Goal: Task Accomplishment & Management: Manage account settings

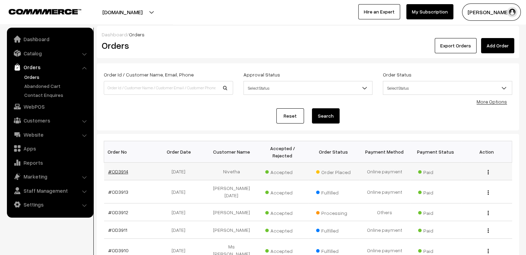
click at [119, 168] on link "#OD3914" at bounding box center [118, 171] width 20 height 6
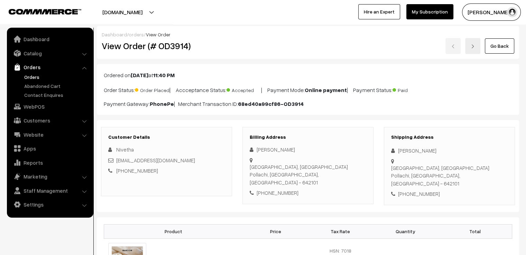
click at [136, 35] on link "orders" at bounding box center [136, 34] width 15 height 6
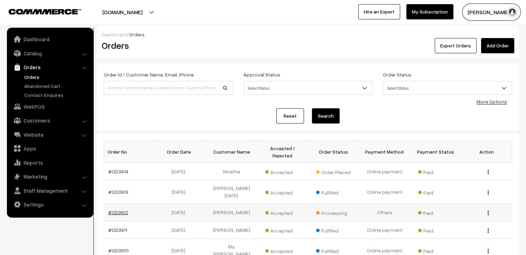
click at [116, 209] on link "#OD3912" at bounding box center [118, 212] width 20 height 6
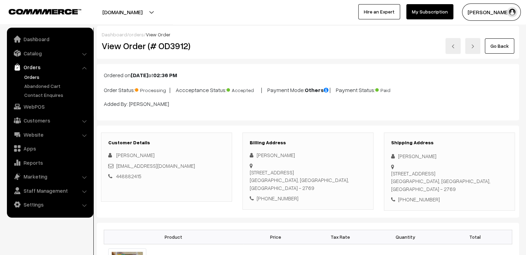
drag, startPoint x: 304, startPoint y: 156, endPoint x: 256, endPoint y: 157, distance: 48.5
click at [256, 157] on div "[PERSON_NAME]" at bounding box center [308, 155] width 117 height 8
copy div "[PERSON_NAME]"
drag, startPoint x: 188, startPoint y: 47, endPoint x: 146, endPoint y: 47, distance: 41.9
click at [146, 47] on h2 "View Order (# OD3912)" at bounding box center [167, 45] width 131 height 11
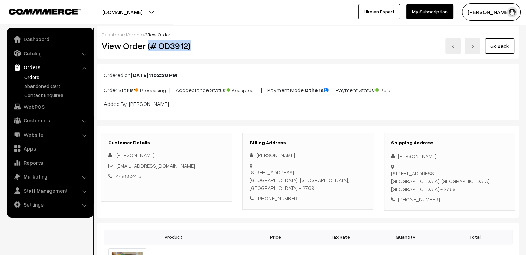
copy h2 "(# OD3912)"
